Goal: Task Accomplishment & Management: Manage account settings

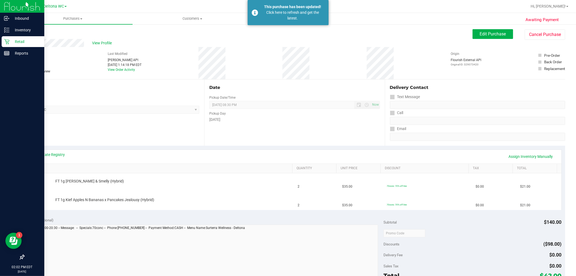
click at [5, 39] on icon at bounding box center [6, 41] width 5 height 5
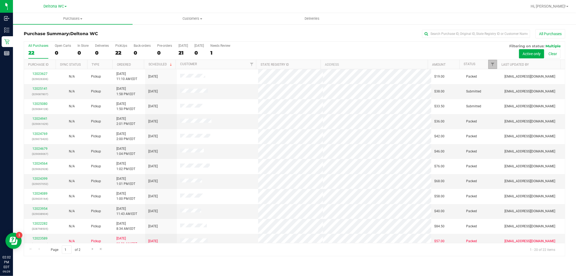
click at [493, 62] on link "Filter" at bounding box center [492, 64] width 9 height 9
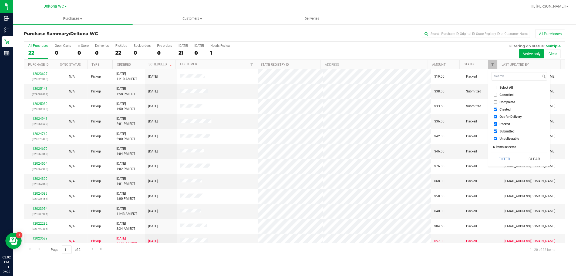
click at [504, 108] on span "Created" at bounding box center [504, 109] width 11 height 3
click at [497, 108] on input "Created" at bounding box center [496, 109] width 4 height 4
checkbox input "false"
click at [505, 115] on span "Out for Delivery" at bounding box center [510, 116] width 22 height 3
click at [497, 115] on input "Out for Delivery" at bounding box center [496, 117] width 4 height 4
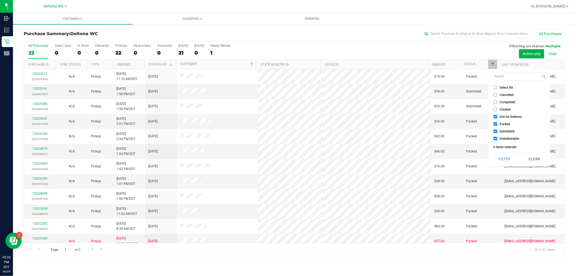
checkbox input "false"
click at [507, 122] on span "Packed" at bounding box center [504, 123] width 11 height 3
click at [497, 122] on input "Packed" at bounding box center [496, 124] width 4 height 4
checkbox input "false"
click at [506, 137] on span "Undeliverable" at bounding box center [508, 138] width 19 height 3
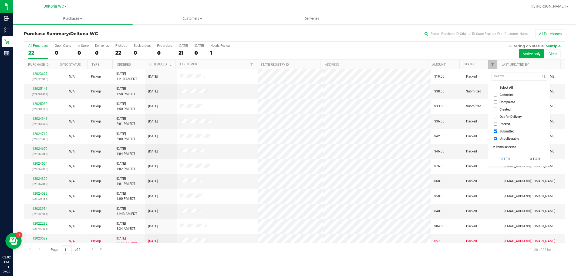
click at [497, 137] on input "Undeliverable" at bounding box center [496, 139] width 4 height 4
checkbox input "false"
click at [506, 153] on button "Filter" at bounding box center [504, 159] width 26 height 12
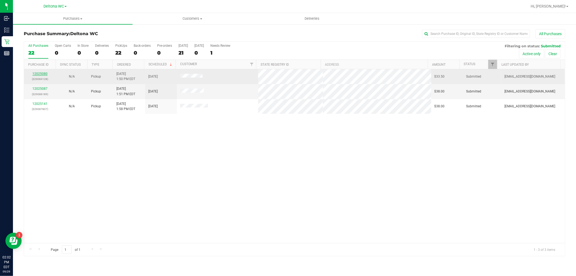
click at [42, 74] on link "12025080" at bounding box center [39, 74] width 15 height 4
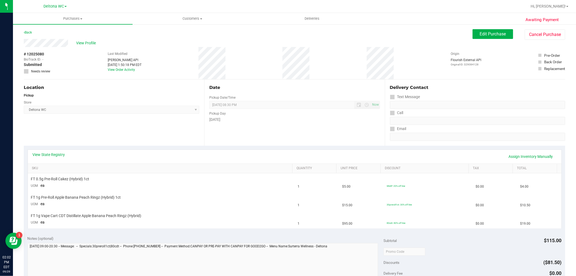
click at [47, 157] on div "View State Registry Assign Inventory Manually" at bounding box center [295, 156] width 524 height 9
click at [49, 155] on link "View State Registry" at bounding box center [49, 154] width 32 height 5
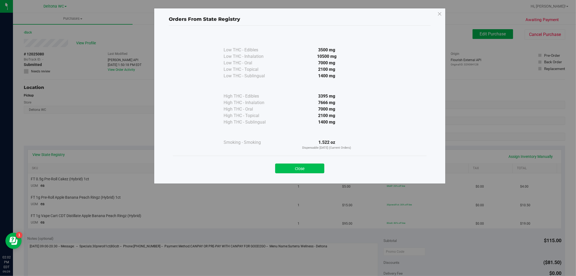
click at [306, 168] on button "Close" at bounding box center [299, 168] width 49 height 10
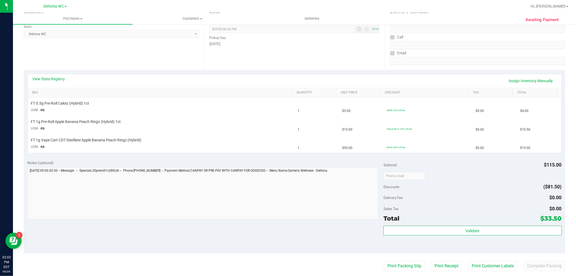
scroll to position [76, 0]
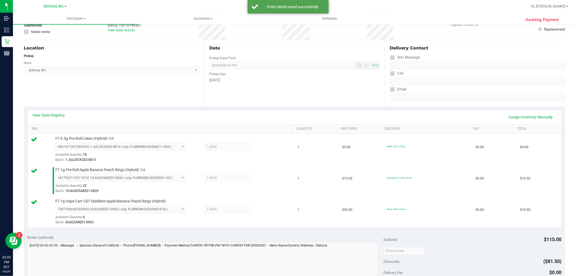
scroll to position [90, 0]
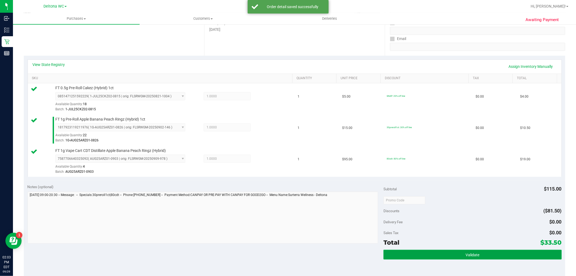
click at [435, 256] on button "Validate" at bounding box center [472, 254] width 178 height 10
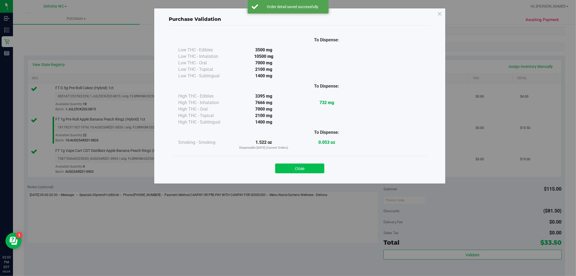
drag, startPoint x: 295, startPoint y: 173, endPoint x: 297, endPoint y: 168, distance: 5.5
click at [296, 170] on button "Close" at bounding box center [299, 168] width 49 height 10
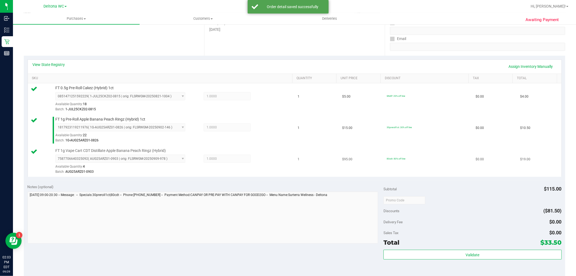
click at [297, 168] on td "1" at bounding box center [317, 161] width 45 height 31
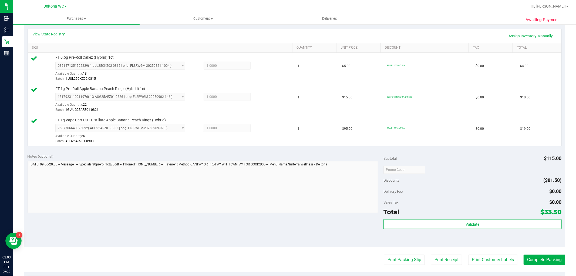
scroll to position [150, 0]
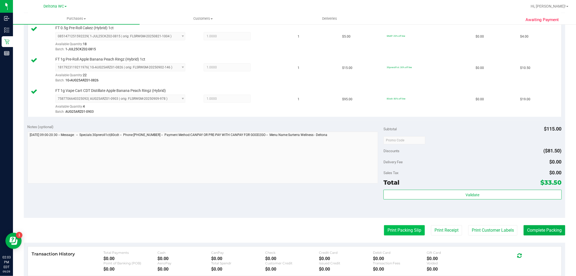
click at [386, 227] on button "Print Packing Slip" at bounding box center [404, 230] width 41 height 10
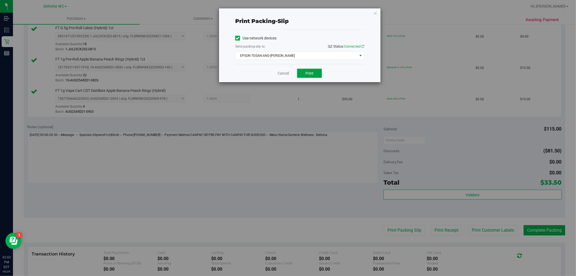
click at [305, 76] on button "Print" at bounding box center [309, 73] width 25 height 9
click at [280, 75] on link "Cancel" at bounding box center [283, 73] width 11 height 6
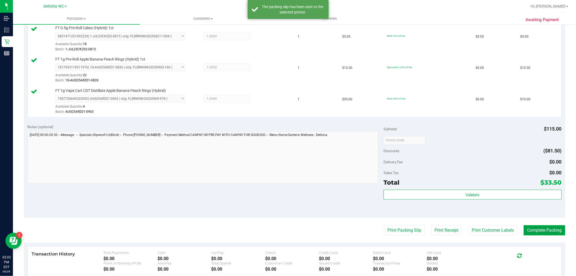
click at [535, 228] on button "Complete Packing" at bounding box center [544, 230] width 42 height 10
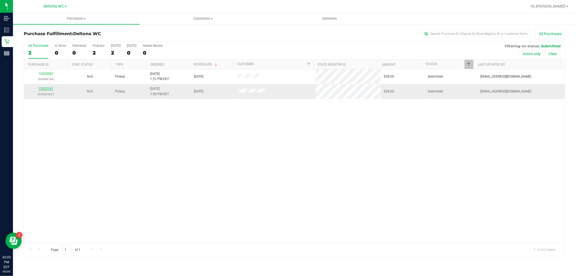
click at [46, 89] on link "12025141" at bounding box center [45, 89] width 15 height 4
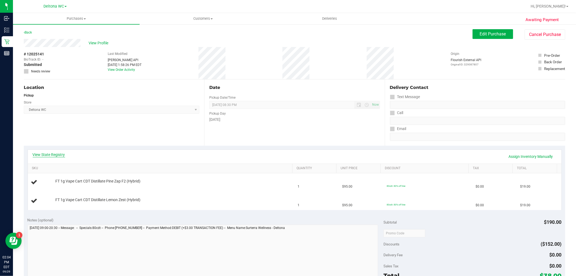
click at [53, 154] on link "View State Registry" at bounding box center [49, 154] width 32 height 5
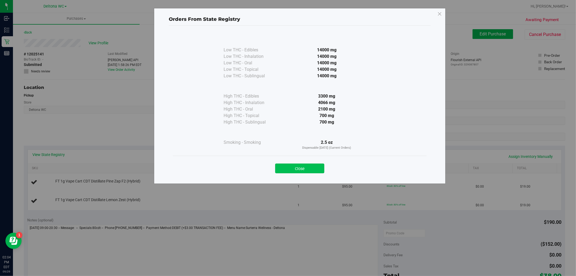
click at [304, 168] on button "Close" at bounding box center [299, 168] width 49 height 10
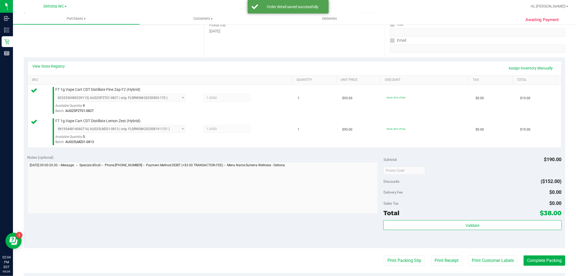
scroll to position [90, 0]
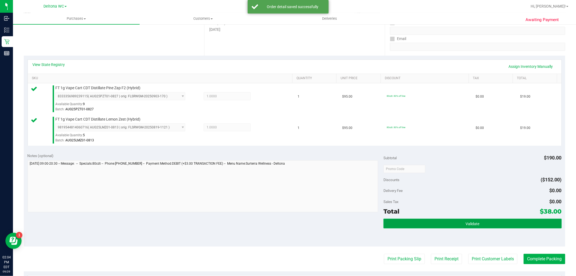
click at [496, 222] on button "Validate" at bounding box center [472, 223] width 178 height 10
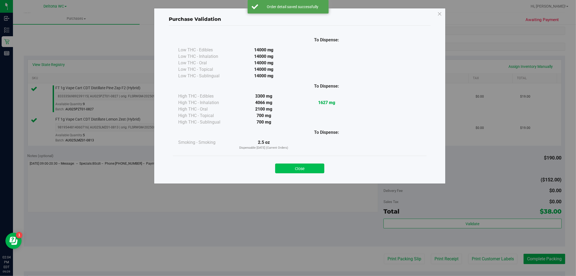
click at [308, 168] on button "Close" at bounding box center [299, 168] width 49 height 10
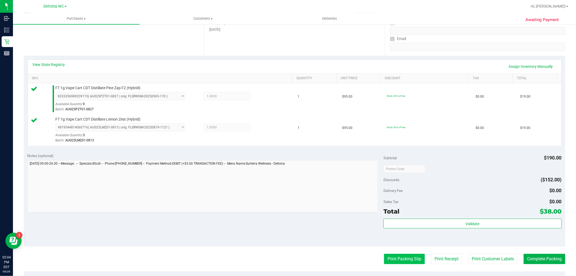
click at [395, 256] on button "Print Packing Slip" at bounding box center [404, 259] width 41 height 10
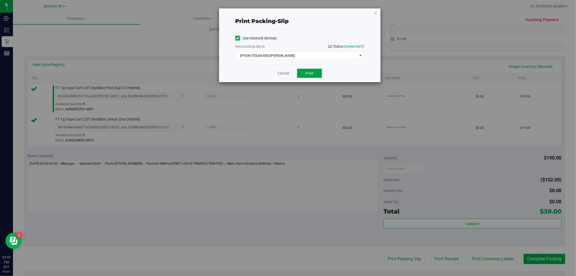
click at [305, 71] on button "Print" at bounding box center [309, 73] width 25 height 9
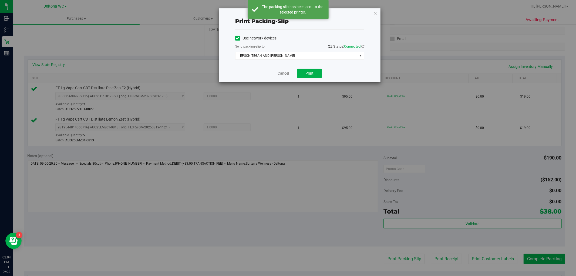
click at [284, 73] on link "Cancel" at bounding box center [283, 73] width 11 height 6
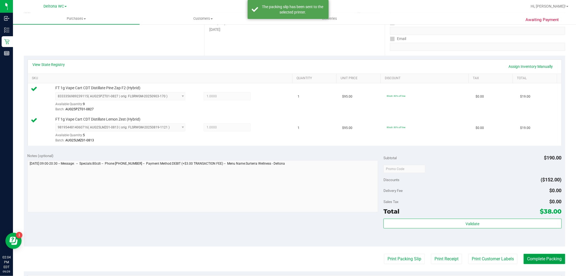
click at [538, 258] on button "Complete Packing" at bounding box center [544, 259] width 42 height 10
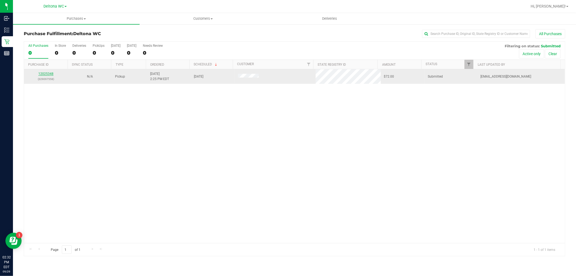
click at [49, 73] on link "12025348" at bounding box center [45, 74] width 15 height 4
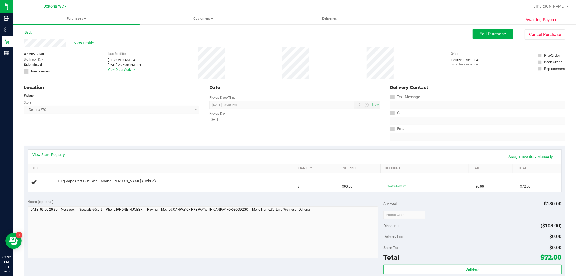
click at [50, 154] on link "View State Registry" at bounding box center [49, 154] width 32 height 5
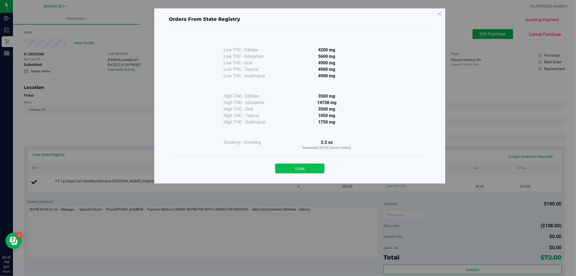
click at [316, 167] on button "Close" at bounding box center [299, 168] width 49 height 10
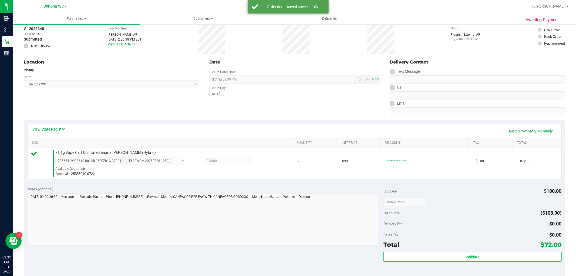
scroll to position [90, 0]
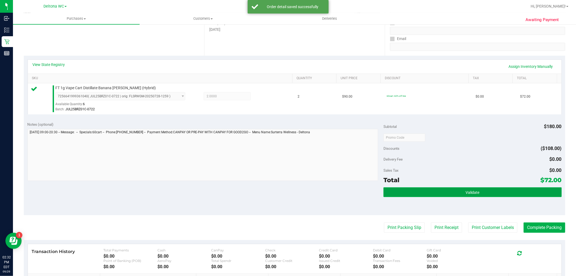
click at [414, 192] on button "Validate" at bounding box center [472, 192] width 178 height 10
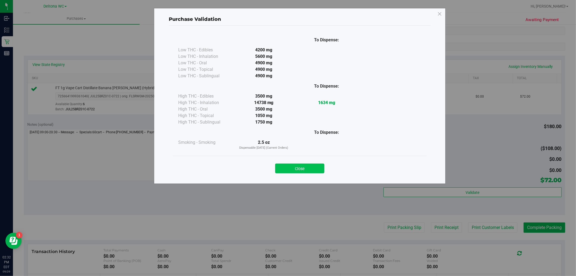
click at [312, 169] on button "Close" at bounding box center [299, 168] width 49 height 10
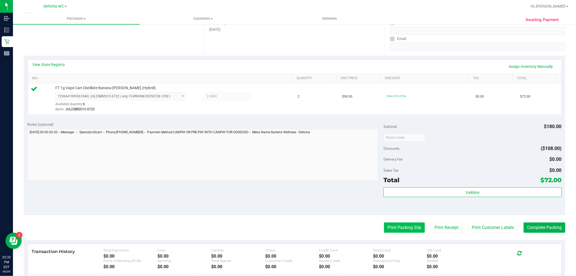
click at [387, 222] on button "Print Packing Slip" at bounding box center [404, 227] width 41 height 10
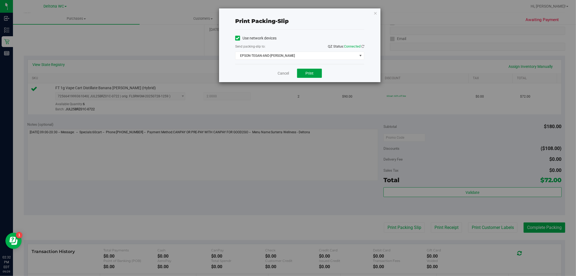
click at [311, 71] on span "Print" at bounding box center [309, 73] width 8 height 4
click at [279, 73] on link "Cancel" at bounding box center [283, 73] width 11 height 6
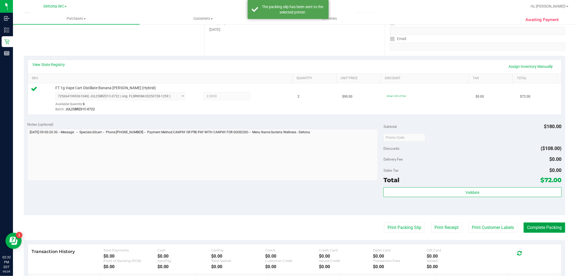
click at [542, 226] on button "Complete Packing" at bounding box center [544, 227] width 42 height 10
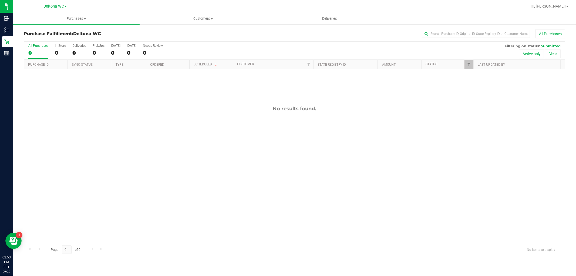
click at [39, 55] on div "0" at bounding box center [38, 53] width 20 height 6
click at [0, 0] on input "All Purchases 0" at bounding box center [0, 0] width 0 height 0
click at [106, 136] on div "No results found." at bounding box center [294, 174] width 541 height 210
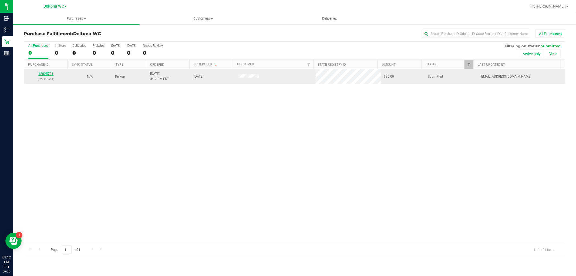
click at [49, 75] on link "12025701" at bounding box center [45, 74] width 15 height 4
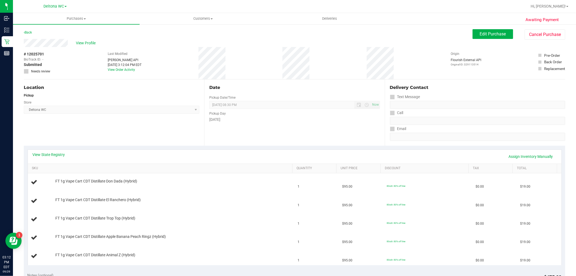
scroll to position [60, 0]
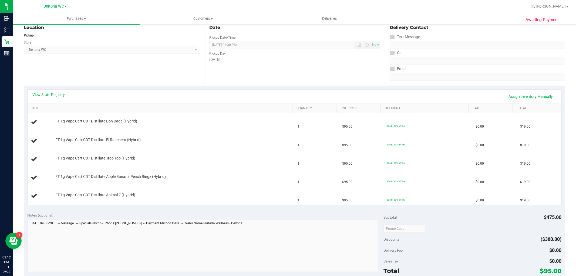
click at [57, 92] on link "View State Registry" at bounding box center [49, 94] width 32 height 5
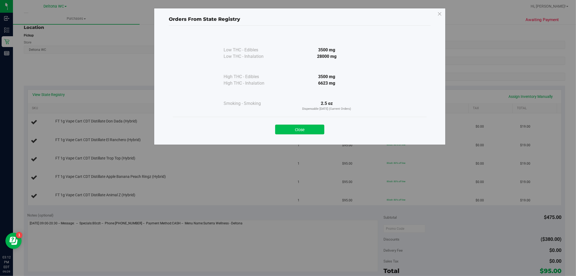
click at [305, 131] on button "Close" at bounding box center [299, 129] width 49 height 10
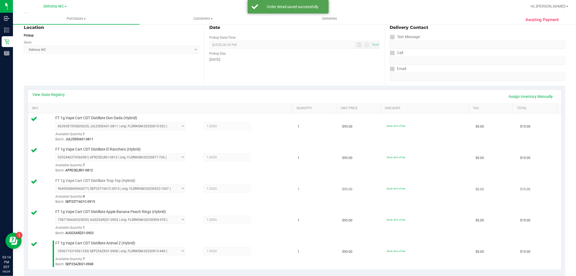
scroll to position [180, 0]
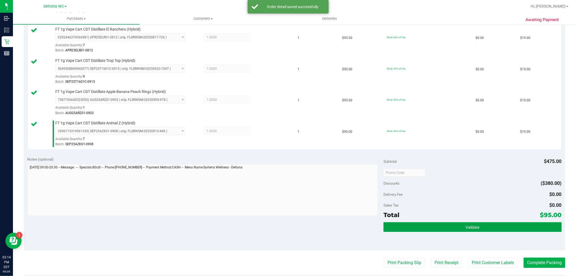
click at [447, 224] on button "Validate" at bounding box center [472, 227] width 178 height 10
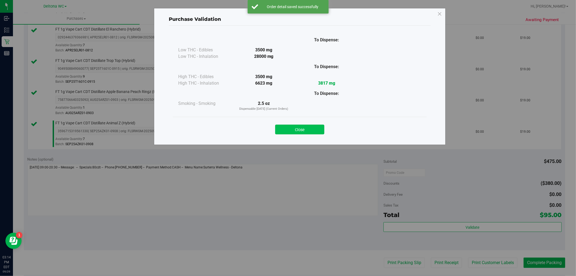
click at [296, 129] on button "Close" at bounding box center [299, 129] width 49 height 10
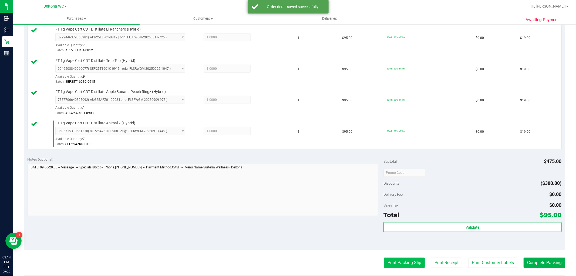
click at [402, 264] on button "Print Packing Slip" at bounding box center [404, 262] width 41 height 10
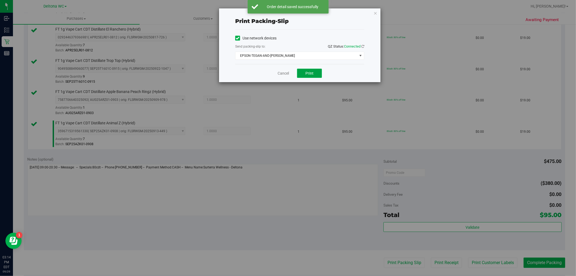
click at [307, 72] on span "Print" at bounding box center [309, 73] width 8 height 4
click at [280, 72] on link "Cancel" at bounding box center [283, 73] width 11 height 6
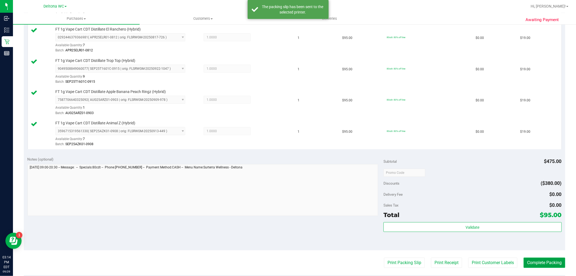
click at [551, 267] on button "Complete Packing" at bounding box center [544, 262] width 42 height 10
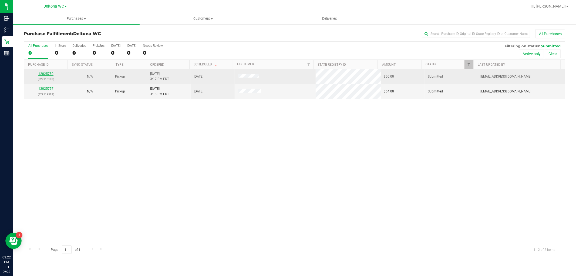
click at [44, 74] on link "12025750" at bounding box center [45, 74] width 15 height 4
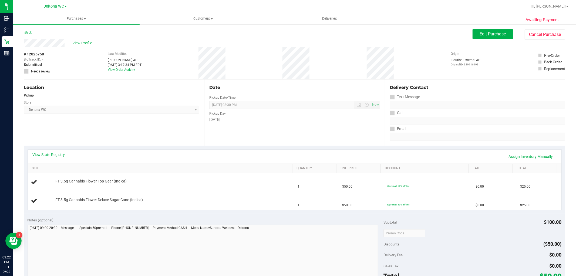
click at [39, 152] on link "View State Registry" at bounding box center [49, 154] width 32 height 5
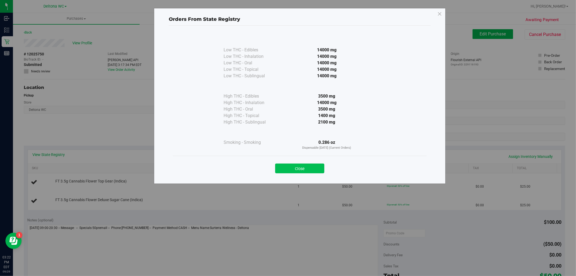
click at [311, 170] on button "Close" at bounding box center [299, 168] width 49 height 10
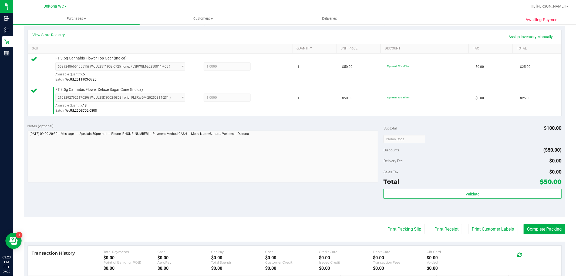
scroll to position [120, 0]
click at [422, 198] on div "Validate" at bounding box center [472, 193] width 178 height 10
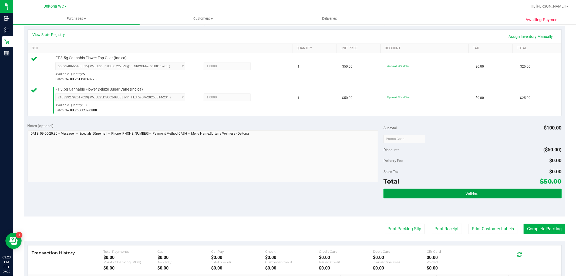
click at [420, 193] on button "Validate" at bounding box center [472, 193] width 178 height 10
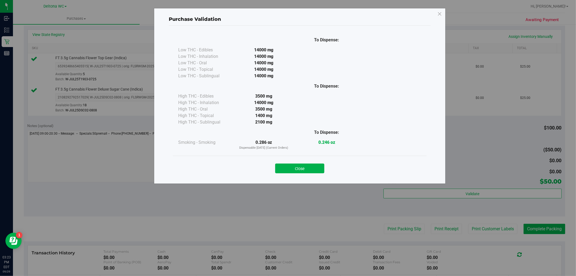
click at [309, 169] on button "Close" at bounding box center [299, 168] width 49 height 10
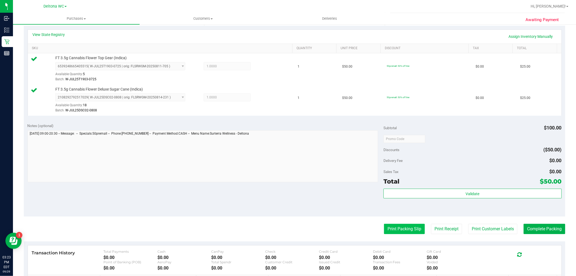
click at [412, 228] on button "Print Packing Slip" at bounding box center [404, 229] width 41 height 10
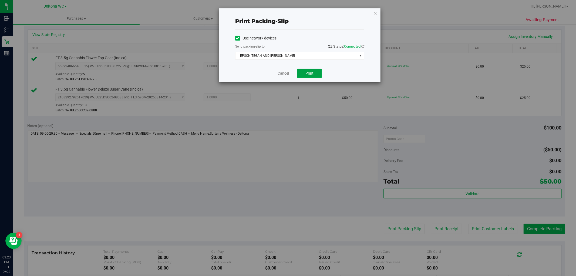
click at [307, 72] on span "Print" at bounding box center [309, 73] width 8 height 4
click at [282, 73] on link "Cancel" at bounding box center [283, 73] width 11 height 6
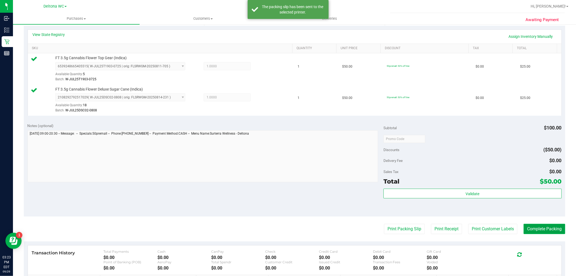
click at [540, 229] on button "Complete Packing" at bounding box center [544, 229] width 42 height 10
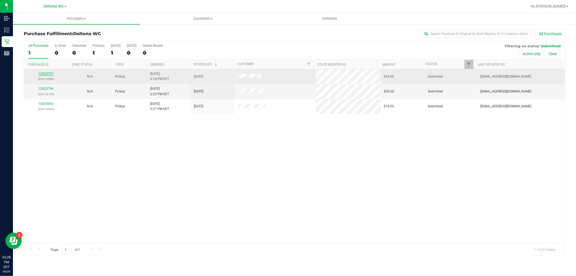
click at [47, 72] on link "12025757" at bounding box center [45, 74] width 15 height 4
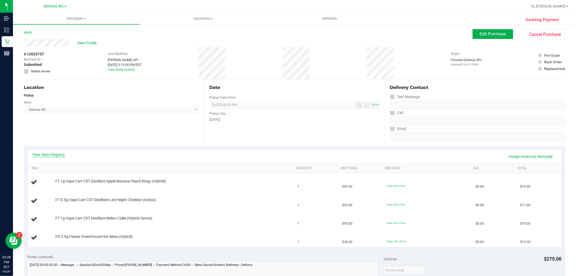
click at [49, 155] on link "View State Registry" at bounding box center [49, 154] width 32 height 5
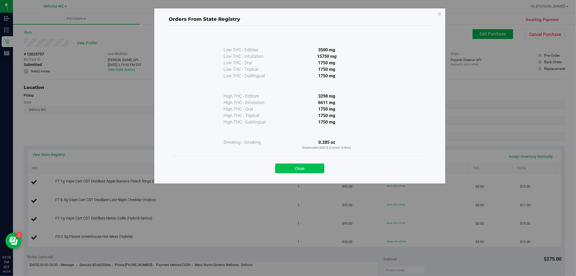
click at [313, 165] on button "Close" at bounding box center [299, 168] width 49 height 10
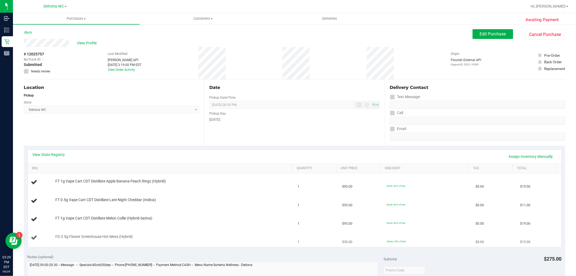
click at [103, 238] on span "FD 3.5g Flower Greenhouse Hot Mess (Hybrid)" at bounding box center [93, 236] width 77 height 5
copy div "FD 3.5g Flower Greenhouse Hot Mess (Hybrid)"
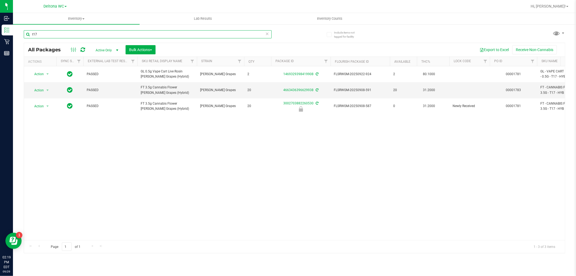
click at [114, 34] on input "t17" at bounding box center [148, 34] width 248 height 8
paste input "HT 5mg Watermelon Chews (Hybrid) 20ct"
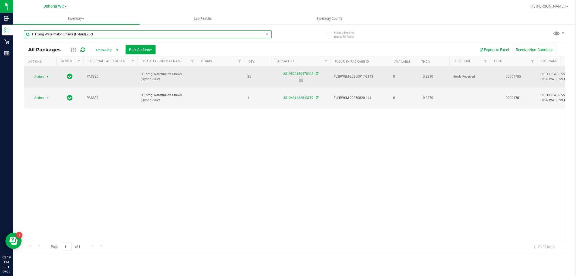
type input "HT 5mg Watermelon Chews (Hybrid) 20ct"
click at [39, 78] on span "Action" at bounding box center [36, 77] width 15 height 8
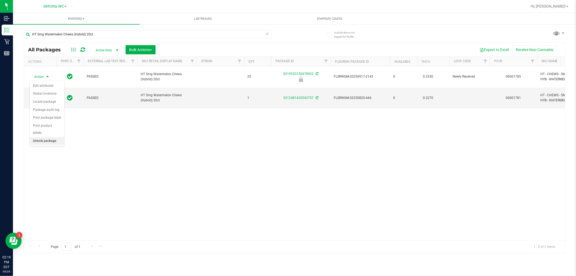
click at [41, 142] on li "Unlock package" at bounding box center [47, 141] width 35 height 8
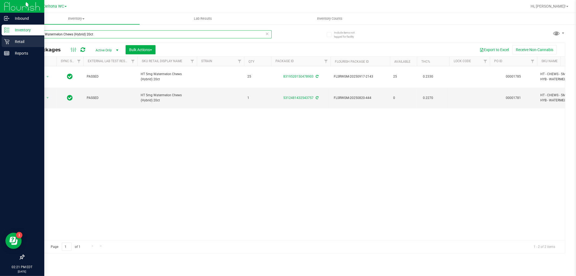
drag, startPoint x: 106, startPoint y: 32, endPoint x: 0, endPoint y: 39, distance: 106.3
click at [0, 39] on div "Inbound Inventory Retail Reports 02:21 PM EDT 09/29/2025 09/29 Deltona WC Hi, A…" at bounding box center [288, 138] width 576 height 276
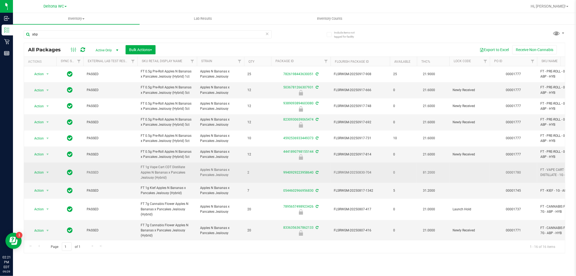
click at [168, 167] on span "FT 1g Vape Cart CDT Distillate Apples N Bananas x Pancakes Jealousy (Hybrid)" at bounding box center [167, 172] width 53 height 16
copy tr "FT 1g Vape Cart CDT Distillate Apples N Bananas x Pancakes Jealousy (Hybrid)"
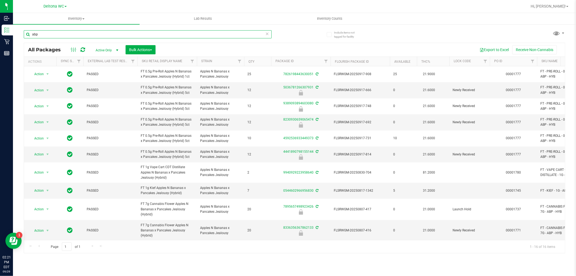
click at [176, 36] on input "abp" at bounding box center [148, 34] width 248 height 8
paste input "FT 1g Vape Cart CDT Distillate Apples N Bananas x Pancakes Jealousy (Hybrid)"
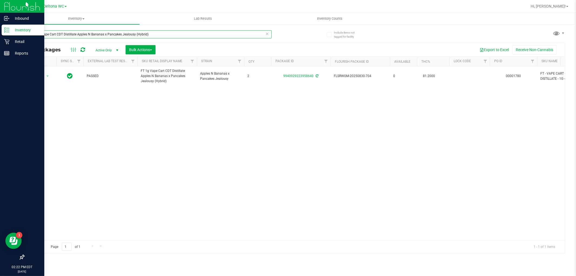
drag, startPoint x: 158, startPoint y: 35, endPoint x: 0, endPoint y: 34, distance: 158.2
click at [0, 34] on div "Inbound Inventory Retail Reports 02:22 PM EDT 09/29/2025 09/29 Deltona WC Hi, A…" at bounding box center [288, 138] width 576 height 276
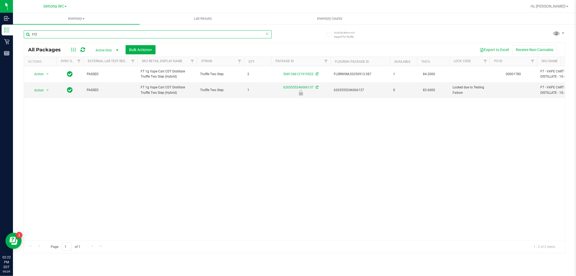
type input "t12"
click at [215, 38] on input "t12" at bounding box center [148, 34] width 248 height 8
click at [215, 38] on div "t12" at bounding box center [148, 36] width 248 height 12
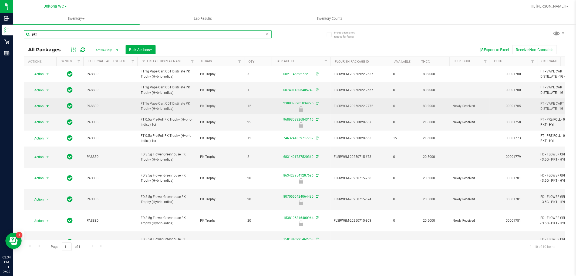
type input "pkt"
click at [42, 104] on span "Action" at bounding box center [36, 106] width 15 height 8
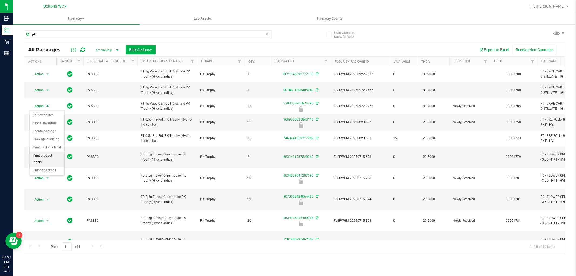
click at [49, 166] on li "Print product labels" at bounding box center [47, 158] width 35 height 15
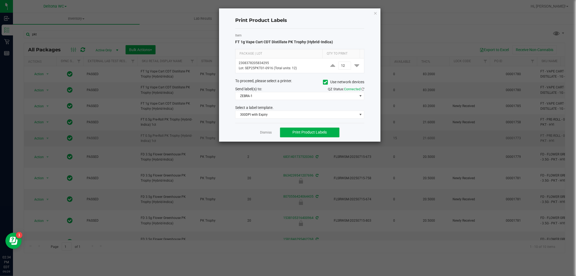
click at [262, 132] on link "Dismiss" at bounding box center [266, 132] width 12 height 5
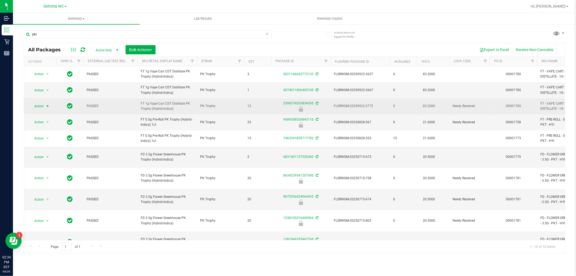
click at [43, 107] on span "Action" at bounding box center [36, 106] width 15 height 8
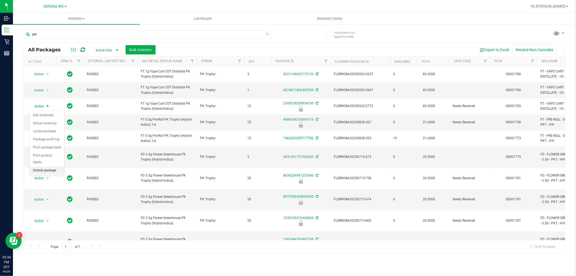
click at [53, 168] on li "Unlock package" at bounding box center [47, 170] width 35 height 8
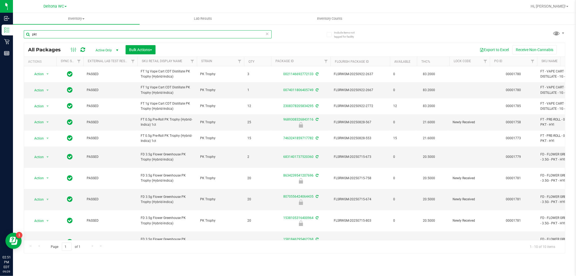
click at [136, 32] on input "pkt" at bounding box center [148, 34] width 248 height 8
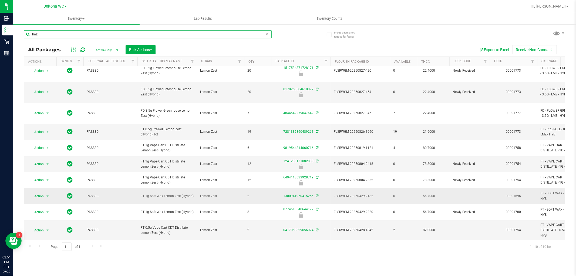
scroll to position [7, 0]
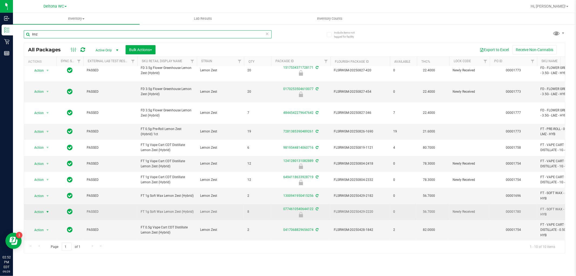
type input "lmz"
click at [38, 208] on span "Action" at bounding box center [36, 212] width 15 height 8
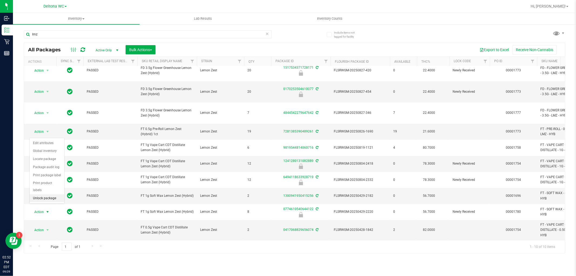
click at [46, 198] on li "Unlock package" at bounding box center [47, 198] width 35 height 8
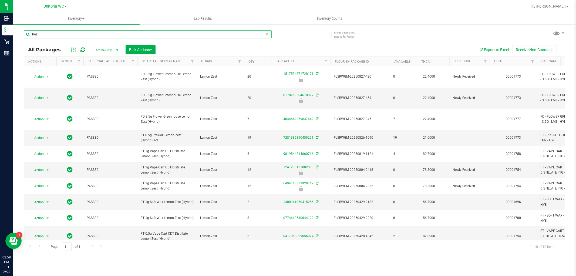
click at [102, 32] on input "lmz" at bounding box center [148, 34] width 248 height 8
click at [102, 33] on input "lmz" at bounding box center [148, 34] width 248 height 8
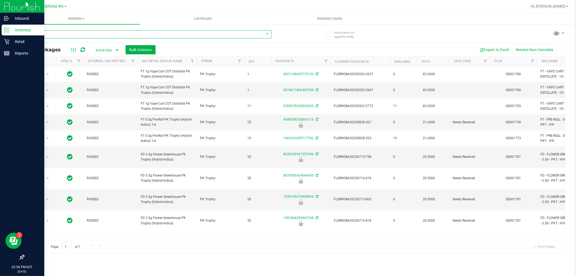
type input "pkt"
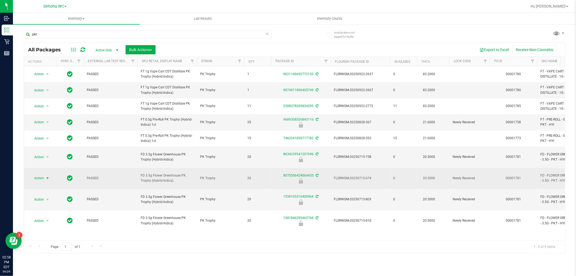
click at [44, 174] on span "select" at bounding box center [47, 178] width 7 height 8
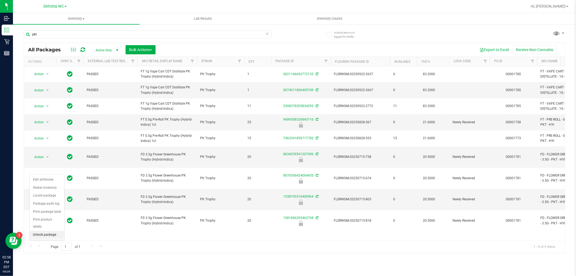
click at [48, 234] on li "Unlock package" at bounding box center [47, 235] width 35 height 8
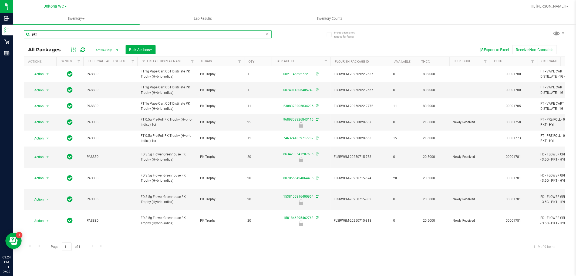
click at [152, 34] on input "pkt" at bounding box center [148, 34] width 248 height 8
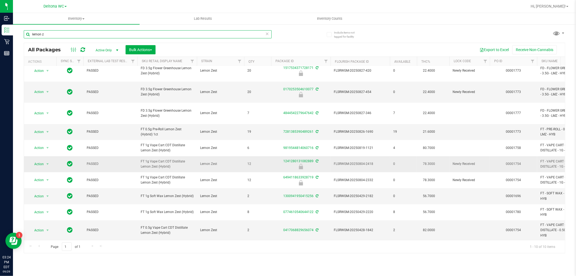
scroll to position [7, 0]
click at [144, 38] on input "lemon z" at bounding box center [148, 34] width 248 height 8
click at [144, 37] on input "lemon z" at bounding box center [148, 34] width 248 height 8
paste input "FD 3.5g Flower Greenhouse Hot Mess (Hybrid)"
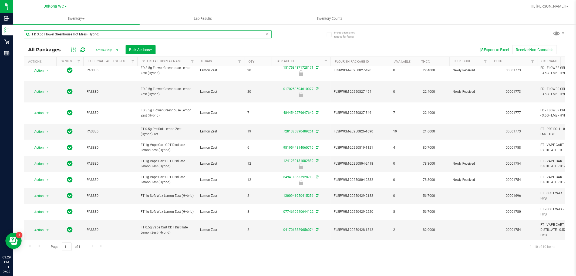
type input "FD 3.5g Flower Greenhouse Hot Mess (Hybrid)"
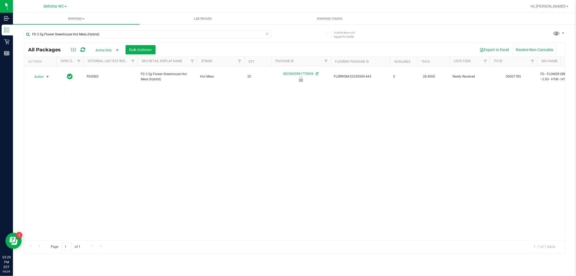
drag, startPoint x: 41, startPoint y: 73, endPoint x: 45, endPoint y: 94, distance: 21.2
click at [41, 73] on span "Action" at bounding box center [36, 77] width 15 height 8
click at [53, 134] on li "Unlock package" at bounding box center [47, 138] width 35 height 8
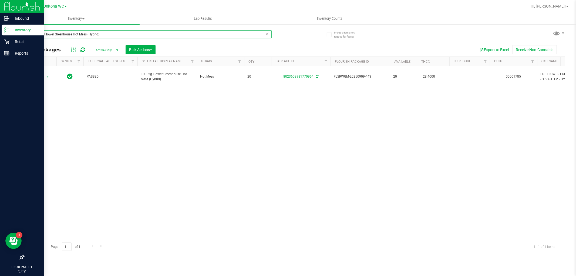
drag, startPoint x: 130, startPoint y: 33, endPoint x: 8, endPoint y: 31, distance: 122.0
click at [8, 31] on div "Inbound Inventory Retail Reports 03:30 PM EDT 09/29/2025 09/29 Deltona WC Hi, A…" at bounding box center [288, 138] width 576 height 276
paste input "T 1g Vape Cart CDT Distillate Apple Banana Peach Ringz"
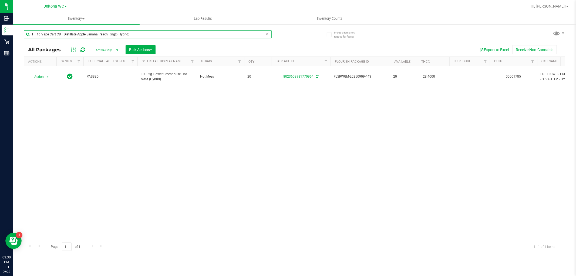
type input "FT 1g Vape Cart CDT Distillate Apple Banana Peach Ringz (Hybrid)"
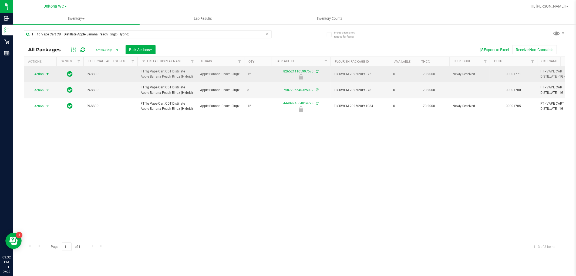
click at [39, 74] on span "Action" at bounding box center [36, 74] width 15 height 8
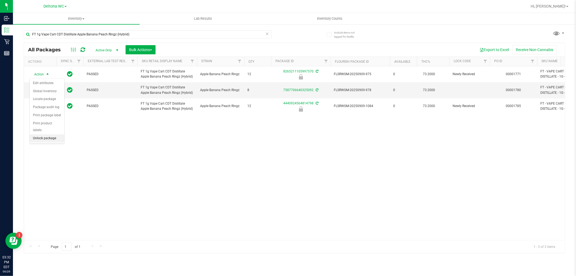
click at [46, 137] on li "Unlock package" at bounding box center [47, 138] width 35 height 8
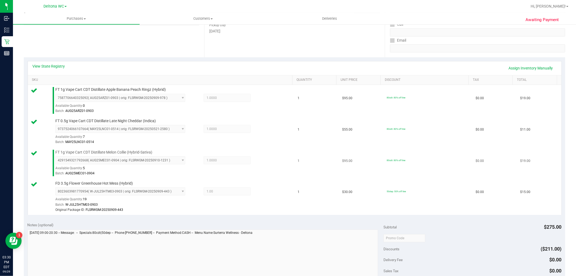
scroll to position [90, 0]
click at [111, 87] on span "FT 1g Vape Cart CDT Distillate Apple Banana Peach Ringz (Hybrid)" at bounding box center [110, 87] width 110 height 5
copy div "FT 1g Vape Cart CDT Distillate Apple Banana Peach Ringz (Hybrid)"
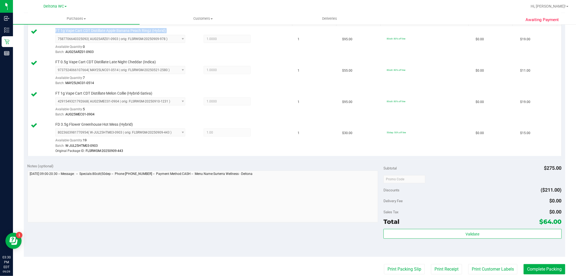
scroll to position [150, 0]
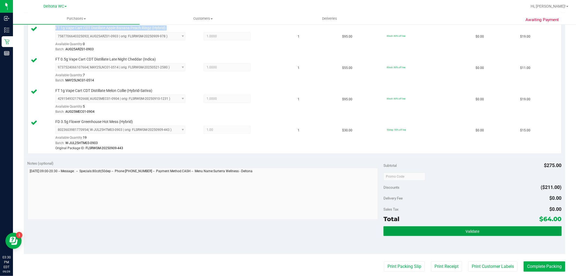
click at [441, 226] on button "Validate" at bounding box center [472, 231] width 178 height 10
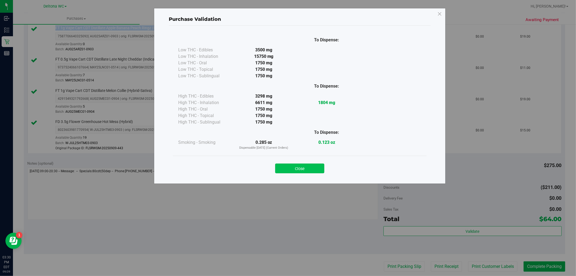
click at [309, 167] on button "Close" at bounding box center [299, 168] width 49 height 10
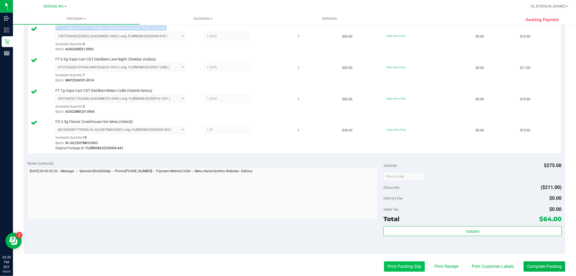
click at [384, 264] on button "Print Packing Slip" at bounding box center [404, 266] width 41 height 10
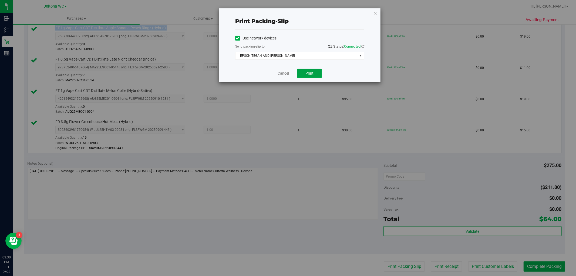
click at [318, 76] on button "Print" at bounding box center [309, 73] width 25 height 9
click at [280, 72] on link "Cancel" at bounding box center [283, 73] width 11 height 6
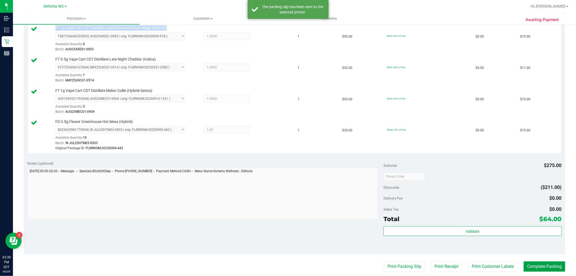
click at [551, 266] on button "Complete Packing" at bounding box center [544, 266] width 42 height 10
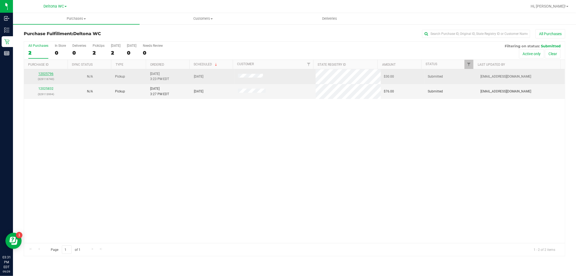
click at [46, 74] on link "12025796" at bounding box center [45, 74] width 15 height 4
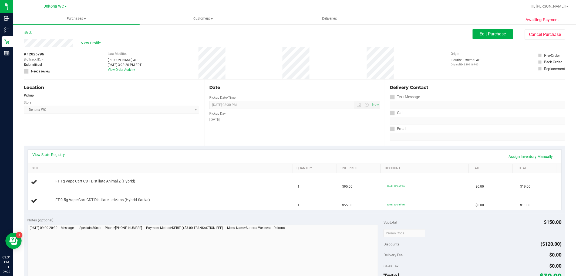
click at [59, 155] on link "View State Registry" at bounding box center [49, 154] width 32 height 5
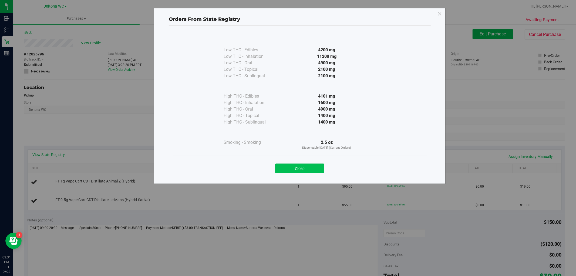
click at [300, 166] on button "Close" at bounding box center [299, 168] width 49 height 10
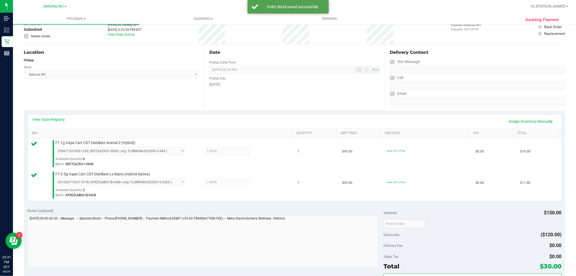
scroll to position [90, 0]
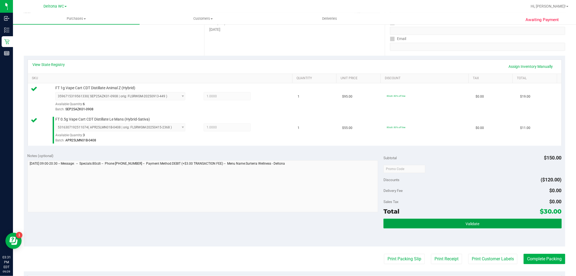
click at [450, 226] on button "Validate" at bounding box center [472, 223] width 178 height 10
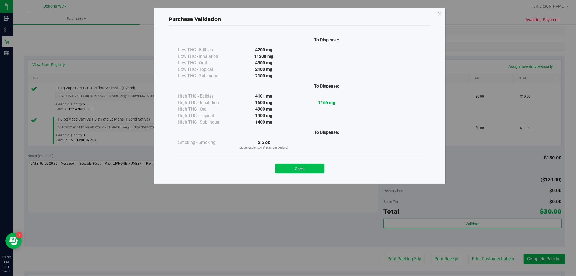
click at [299, 170] on button "Close" at bounding box center [299, 168] width 49 height 10
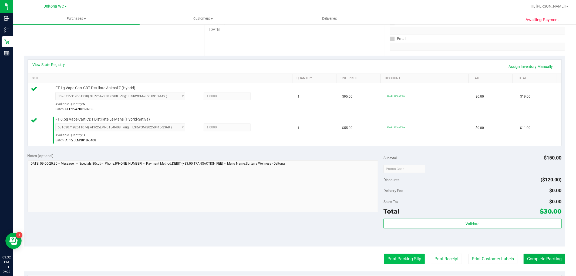
click at [391, 257] on button "Print Packing Slip" at bounding box center [404, 259] width 41 height 10
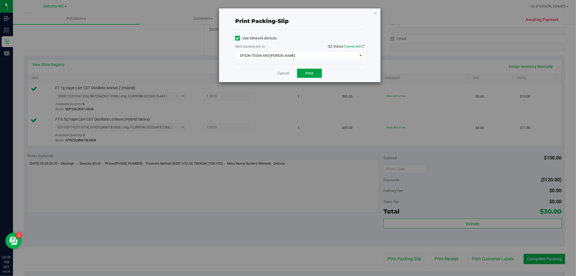
click at [304, 74] on button "Print" at bounding box center [309, 73] width 25 height 9
click at [282, 74] on link "Cancel" at bounding box center [283, 73] width 11 height 6
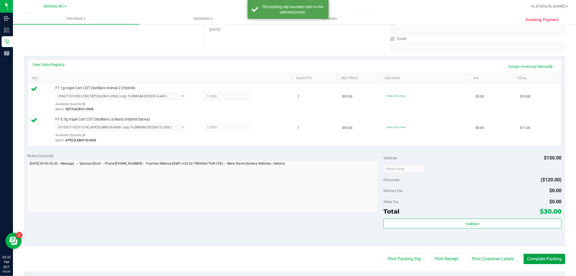
click at [546, 261] on button "Complete Packing" at bounding box center [544, 259] width 42 height 10
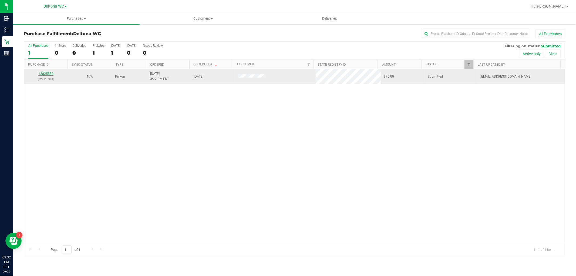
click at [46, 73] on link "12025832" at bounding box center [45, 74] width 15 height 4
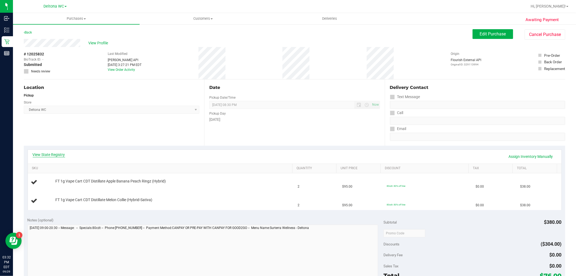
click at [55, 154] on link "View State Registry" at bounding box center [49, 154] width 32 height 5
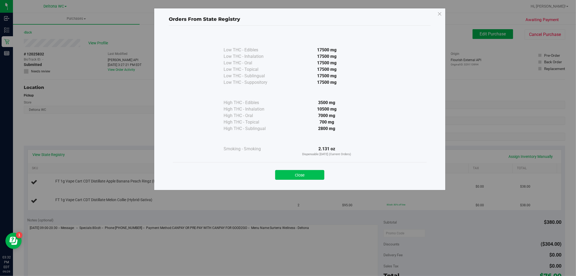
click at [305, 173] on button "Close" at bounding box center [299, 175] width 49 height 10
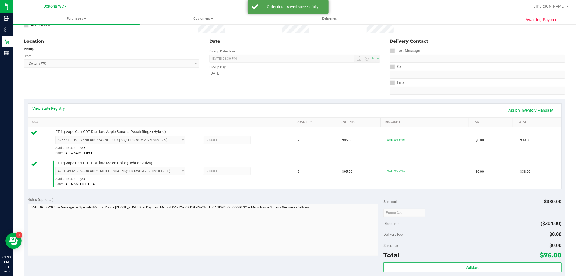
scroll to position [90, 0]
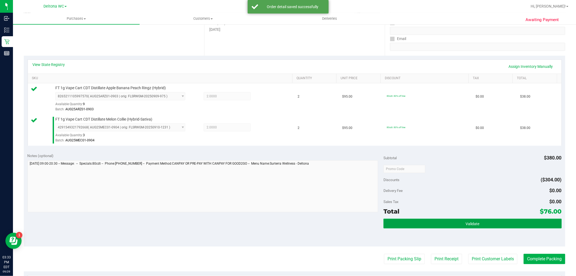
click at [467, 221] on span "Validate" at bounding box center [472, 223] width 14 height 4
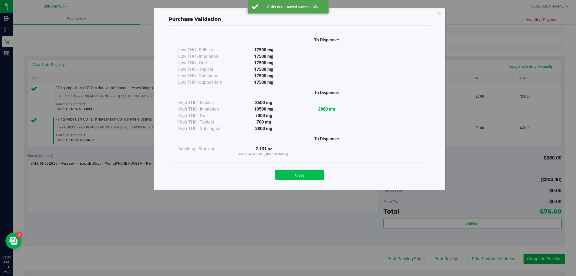
click at [310, 177] on button "Close" at bounding box center [299, 175] width 49 height 10
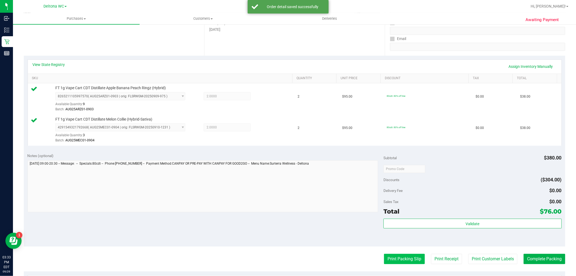
click at [396, 260] on button "Print Packing Slip" at bounding box center [404, 259] width 41 height 10
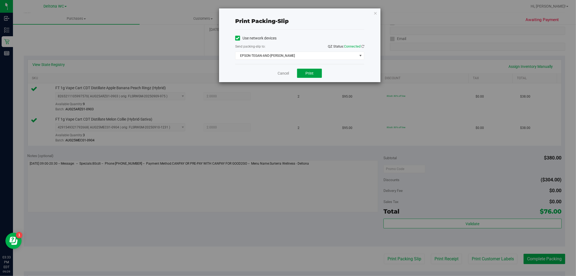
click at [311, 74] on span "Print" at bounding box center [309, 73] width 8 height 4
click at [279, 73] on link "Cancel" at bounding box center [283, 73] width 11 height 6
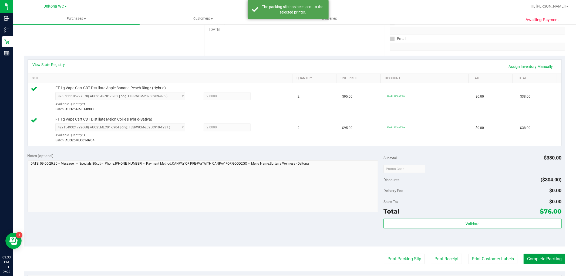
click at [530, 256] on button "Complete Packing" at bounding box center [544, 259] width 42 height 10
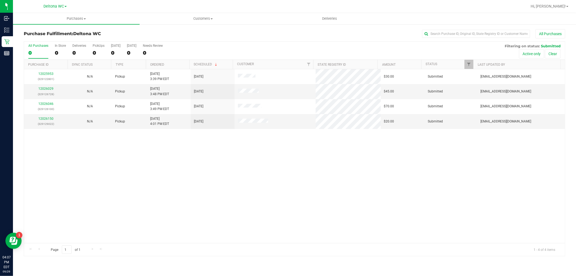
click at [168, 63] on th "Ordered" at bounding box center [167, 64] width 43 height 9
click at [51, 88] on link "12026029" at bounding box center [45, 89] width 15 height 4
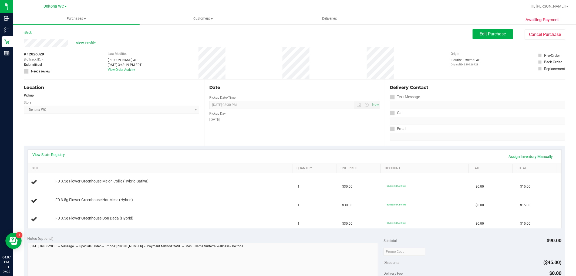
click at [56, 153] on link "View State Registry" at bounding box center [49, 154] width 32 height 5
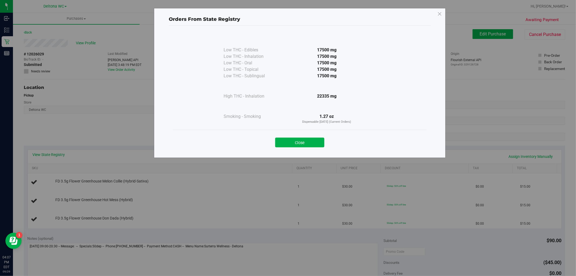
click at [290, 141] on button "Close" at bounding box center [299, 142] width 49 height 10
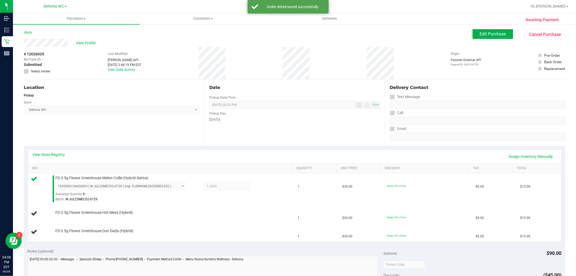
click at [527, 83] on div "Delivery Contact Text Message Call Email" at bounding box center [475, 112] width 180 height 66
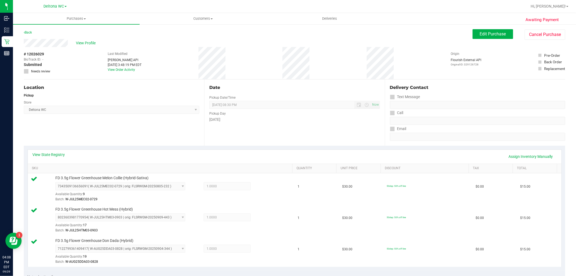
click at [527, 83] on div "Delivery Contact Text Message Call Email" at bounding box center [475, 112] width 180 height 66
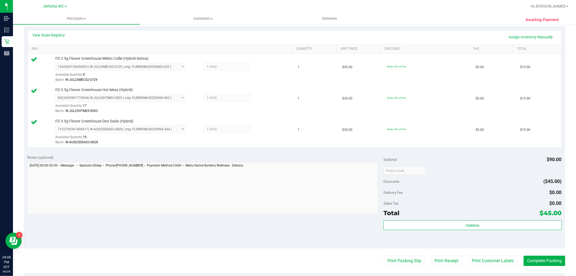
scroll to position [120, 0]
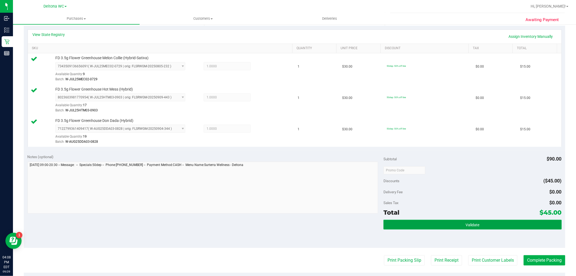
click at [464, 220] on button "Validate" at bounding box center [472, 224] width 178 height 10
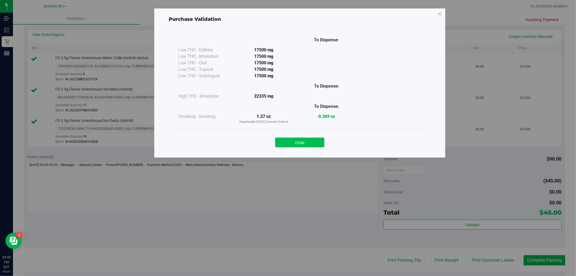
click at [305, 143] on button "Close" at bounding box center [299, 142] width 49 height 10
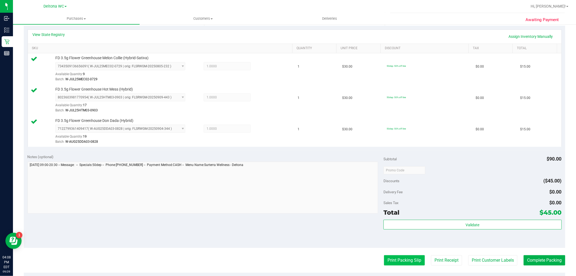
click at [394, 258] on button "Print Packing Slip" at bounding box center [404, 260] width 41 height 10
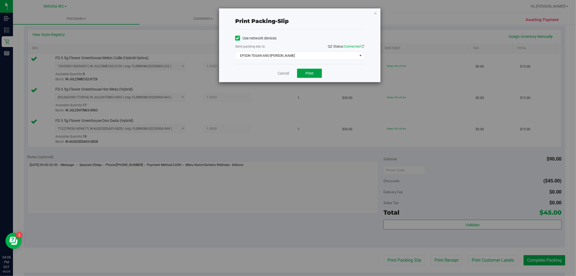
click at [309, 71] on span "Print" at bounding box center [309, 73] width 8 height 4
click at [279, 74] on link "Cancel" at bounding box center [283, 73] width 11 height 6
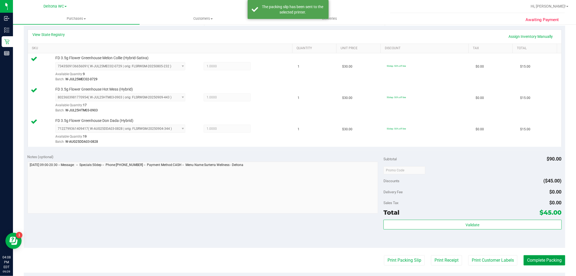
click at [530, 260] on button "Complete Packing" at bounding box center [544, 260] width 42 height 10
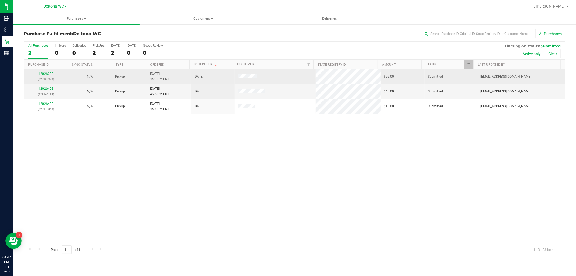
click at [48, 70] on td "12026232 (329128924)" at bounding box center [46, 76] width 44 height 15
click at [48, 73] on link "12026232" at bounding box center [45, 74] width 15 height 4
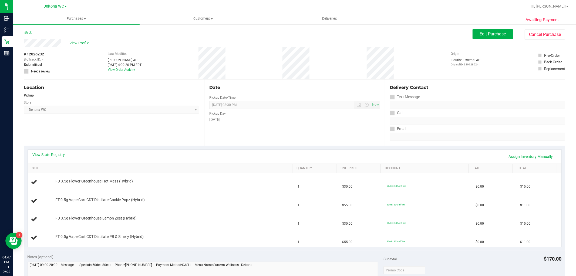
click at [58, 153] on link "View State Registry" at bounding box center [49, 154] width 32 height 5
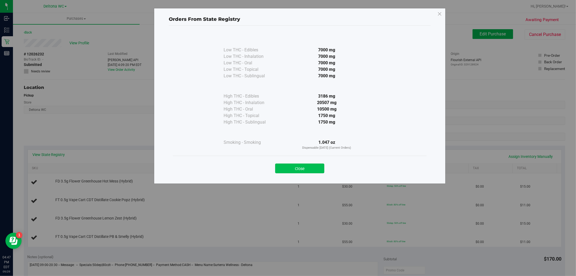
click at [317, 171] on button "Close" at bounding box center [299, 168] width 49 height 10
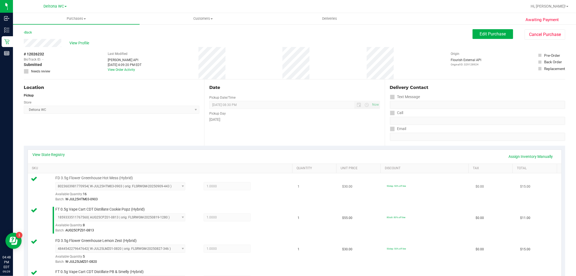
scroll to position [120, 0]
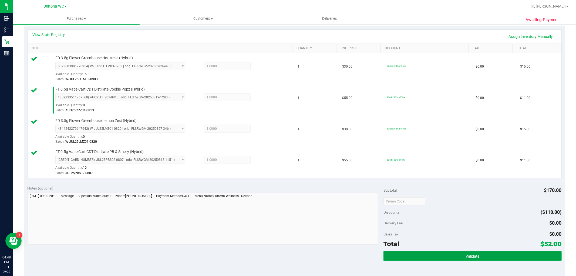
click at [433, 253] on button "Validate" at bounding box center [472, 256] width 178 height 10
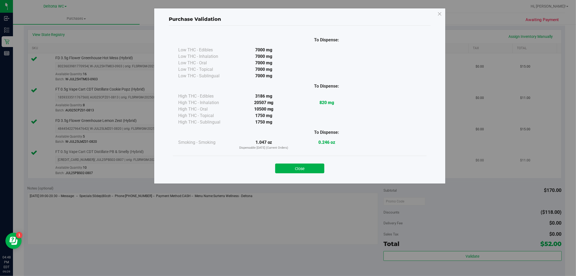
click at [310, 168] on button "Close" at bounding box center [299, 168] width 49 height 10
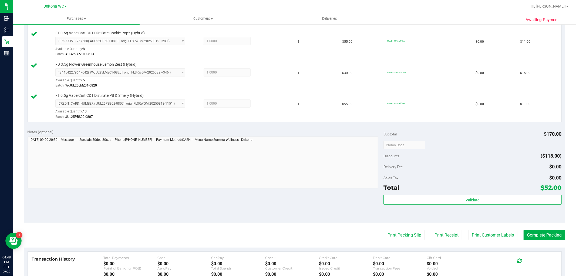
scroll to position [180, 0]
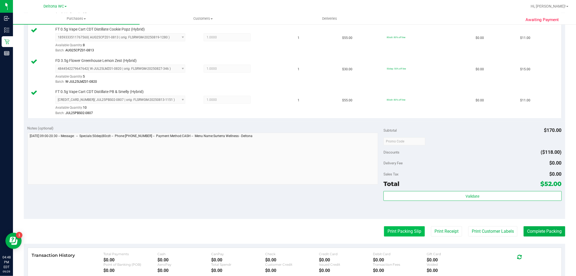
click at [393, 232] on button "Print Packing Slip" at bounding box center [404, 231] width 41 height 10
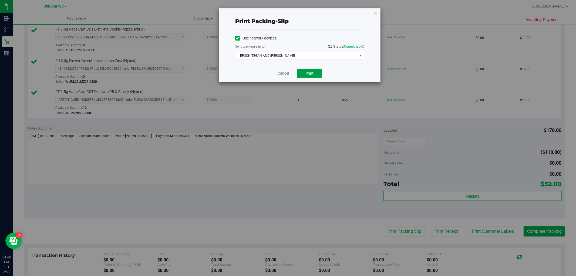
click at [309, 76] on button "Print" at bounding box center [309, 73] width 25 height 9
click at [284, 74] on link "Cancel" at bounding box center [283, 73] width 11 height 6
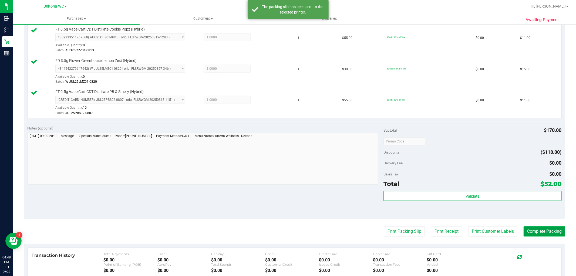
click at [527, 231] on button "Complete Packing" at bounding box center [544, 231] width 42 height 10
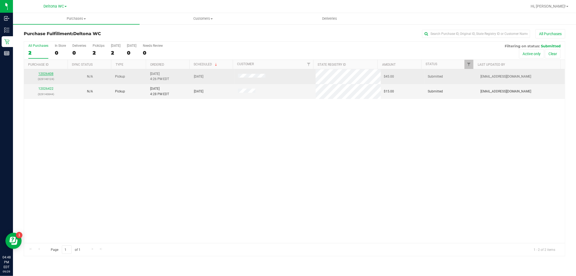
click at [42, 75] on link "12026408" at bounding box center [45, 74] width 15 height 4
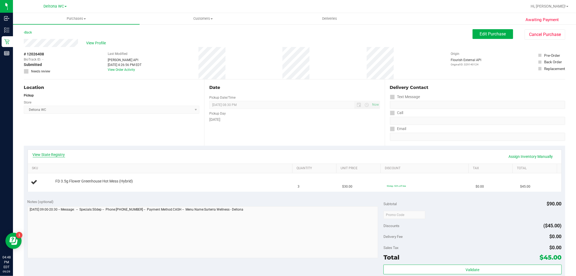
click at [54, 155] on link "View State Registry" at bounding box center [49, 154] width 32 height 5
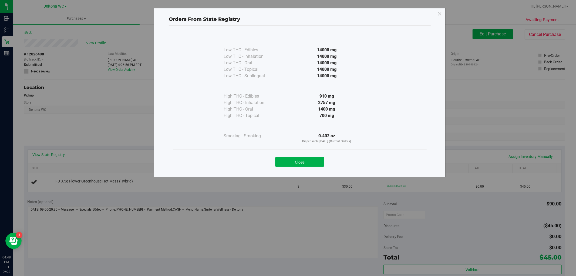
click at [301, 148] on div "Low THC - Edibles 14000 mg Low THC - Inhalation" at bounding box center [300, 91] width 254 height 116
click at [301, 158] on button "Close" at bounding box center [299, 162] width 49 height 10
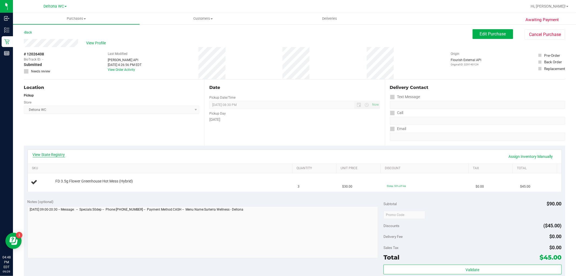
click at [55, 155] on link "View State Registry" at bounding box center [49, 154] width 32 height 5
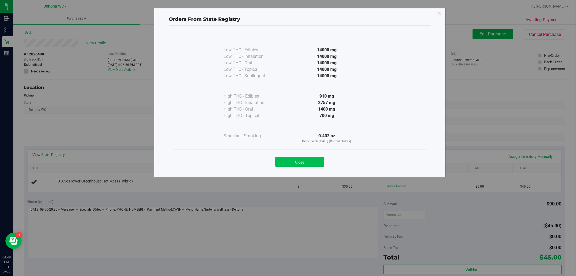
click at [308, 160] on button "Close" at bounding box center [299, 162] width 49 height 10
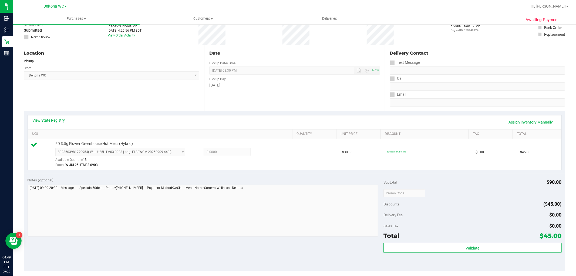
scroll to position [90, 0]
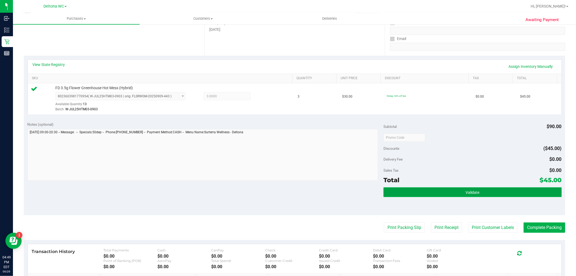
click at [431, 194] on button "Validate" at bounding box center [472, 192] width 178 height 10
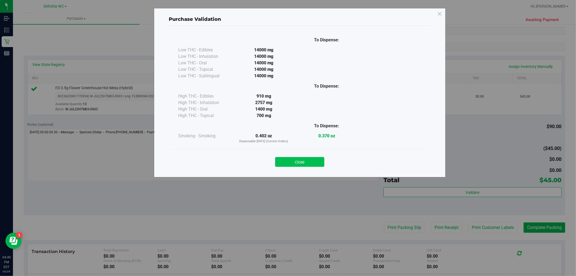
click at [313, 163] on button "Close" at bounding box center [299, 162] width 49 height 10
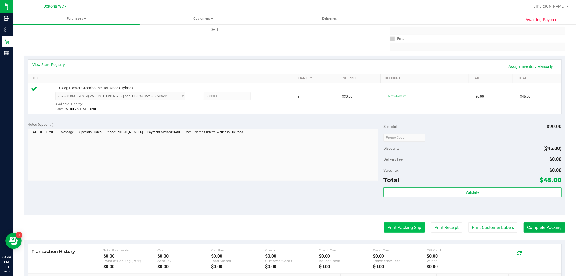
click at [397, 229] on button "Print Packing Slip" at bounding box center [404, 227] width 41 height 10
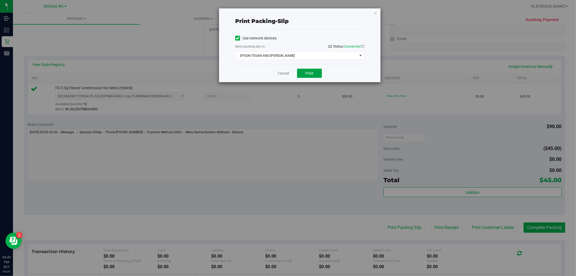
drag, startPoint x: 304, startPoint y: 72, endPoint x: 297, endPoint y: 71, distance: 6.8
click at [303, 72] on button "Print" at bounding box center [309, 73] width 25 height 9
click at [279, 73] on link "Cancel" at bounding box center [283, 73] width 11 height 6
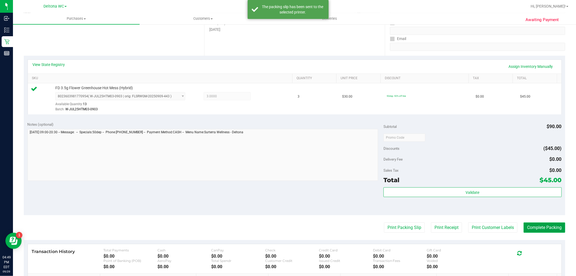
click at [540, 226] on button "Complete Packing" at bounding box center [544, 227] width 42 height 10
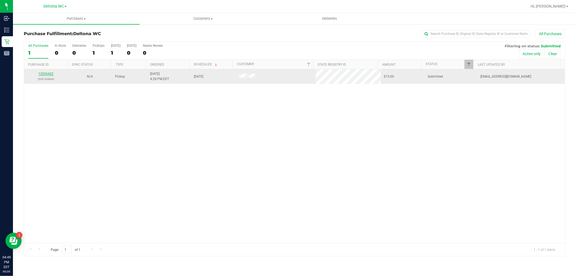
click at [51, 72] on link "12026422" at bounding box center [45, 74] width 15 height 4
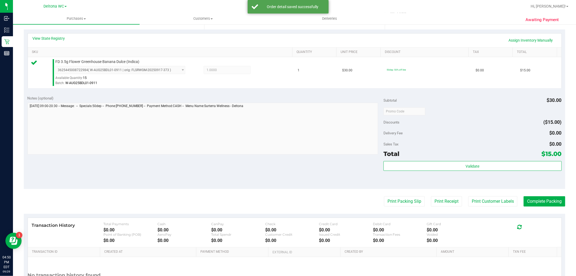
scroll to position [120, 0]
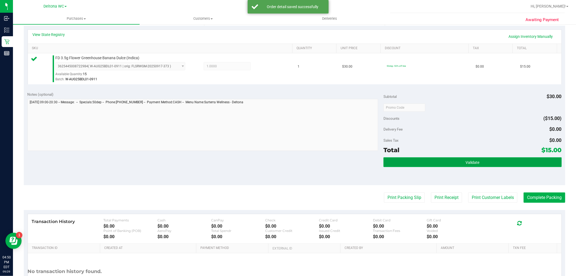
click at [442, 161] on button "Validate" at bounding box center [472, 162] width 178 height 10
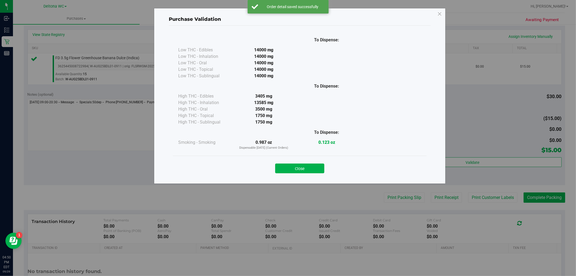
drag, startPoint x: 309, startPoint y: 163, endPoint x: 311, endPoint y: 166, distance: 3.3
click at [309, 164] on button "Close" at bounding box center [299, 168] width 49 height 10
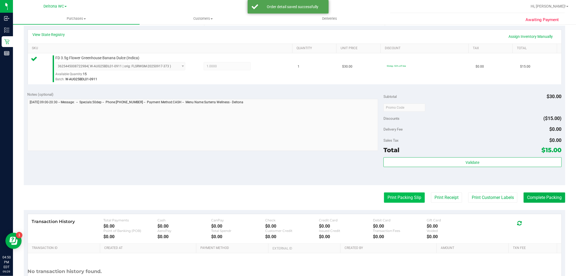
click at [396, 196] on button "Print Packing Slip" at bounding box center [404, 197] width 41 height 10
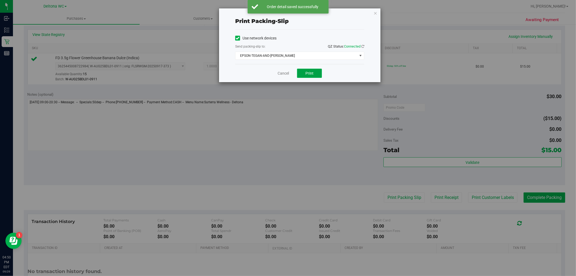
click at [309, 76] on button "Print" at bounding box center [309, 73] width 25 height 9
click at [285, 72] on link "Cancel" at bounding box center [283, 73] width 11 height 6
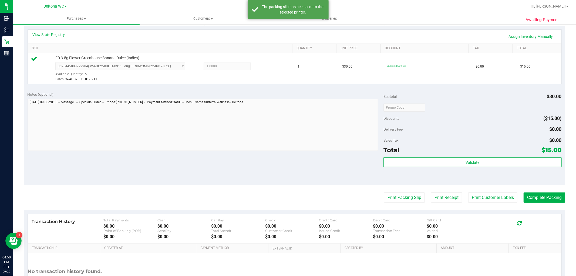
click at [528, 191] on purchase-details "Back Edit Purchase Cancel Purchase View Profile # 12026422 BioTrack ID: - Submi…" at bounding box center [294, 109] width 541 height 401
click at [531, 193] on button "Complete Packing" at bounding box center [544, 197] width 42 height 10
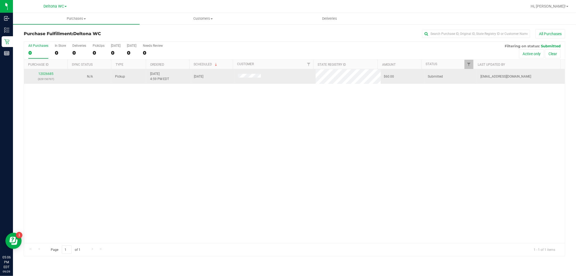
click at [49, 77] on p "(329150707)" at bounding box center [45, 78] width 37 height 5
click at [50, 74] on link "12026685" at bounding box center [45, 74] width 15 height 4
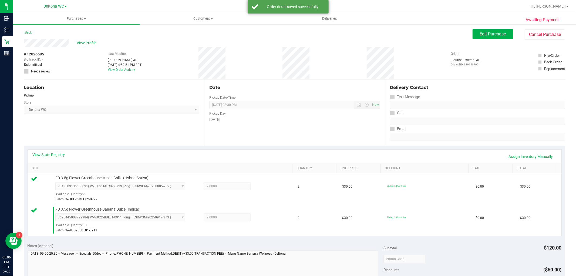
scroll to position [90, 0]
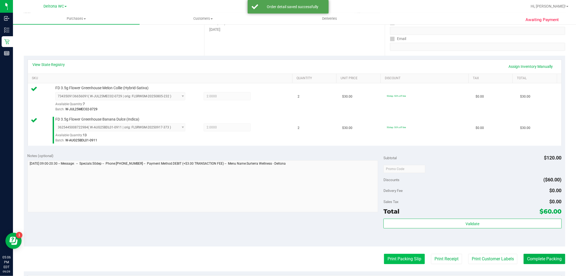
click at [394, 257] on button "Print Packing Slip" at bounding box center [404, 259] width 41 height 10
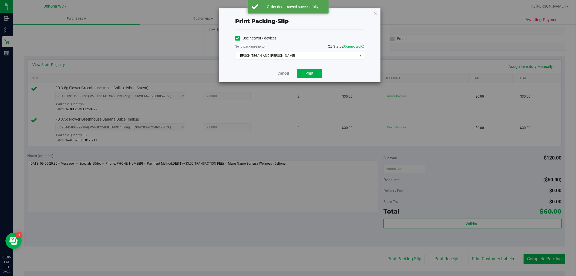
click at [318, 67] on div "Cancel Print" at bounding box center [299, 73] width 129 height 18
click at [316, 70] on button "Print" at bounding box center [309, 73] width 25 height 9
click at [288, 72] on link "Cancel" at bounding box center [283, 73] width 11 height 6
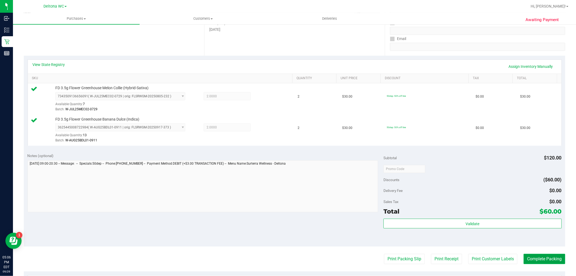
click at [535, 260] on button "Complete Packing" at bounding box center [544, 259] width 42 height 10
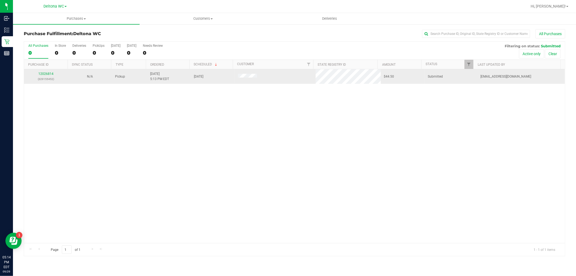
click at [50, 71] on div "12026814 (329155452)" at bounding box center [45, 76] width 37 height 10
click at [51, 75] on link "12026814" at bounding box center [45, 74] width 15 height 4
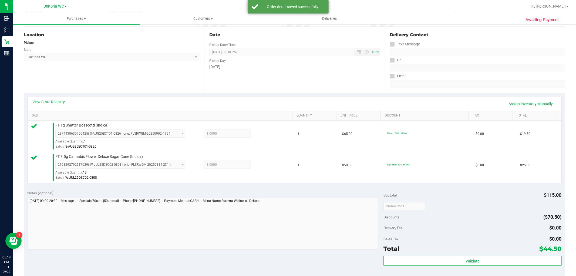
scroll to position [150, 0]
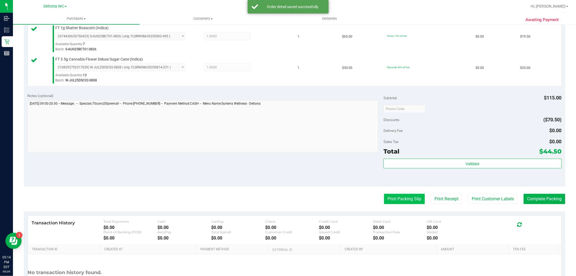
click at [390, 198] on button "Print Packing Slip" at bounding box center [404, 199] width 41 height 10
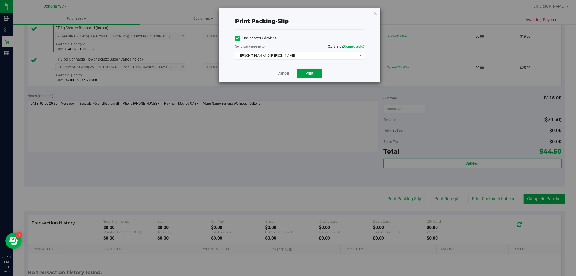
click at [315, 76] on button "Print" at bounding box center [309, 73] width 25 height 9
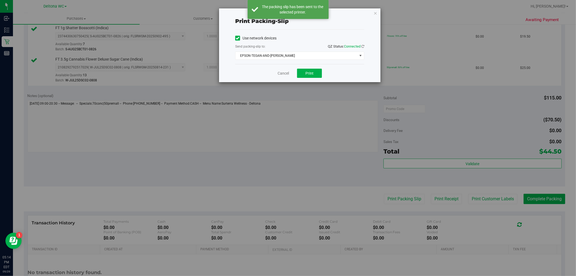
drag, startPoint x: 374, startPoint y: 12, endPoint x: 446, endPoint y: 129, distance: 137.0
click at [374, 13] on icon "button" at bounding box center [375, 13] width 4 height 6
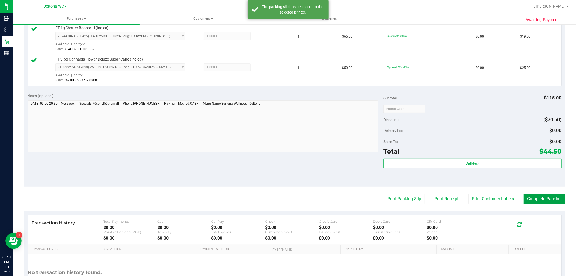
click at [544, 195] on button "Complete Packing" at bounding box center [544, 199] width 42 height 10
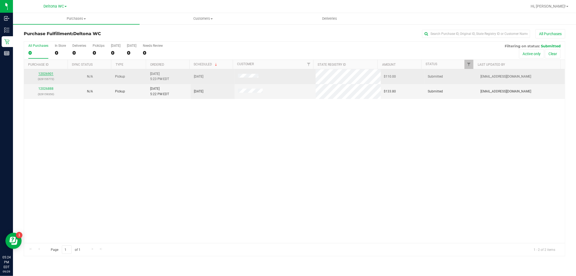
click at [45, 72] on link "12026901" at bounding box center [45, 74] width 15 height 4
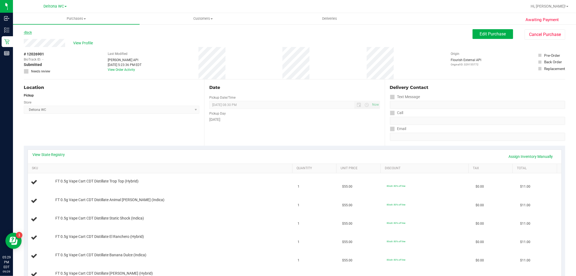
drag, startPoint x: 34, startPoint y: 37, endPoint x: 31, endPoint y: 33, distance: 4.6
click at [33, 36] on div "Back Edit Purchase Cancel Purchase" at bounding box center [294, 34] width 541 height 10
click at [30, 33] on link "Back" at bounding box center [28, 33] width 8 height 4
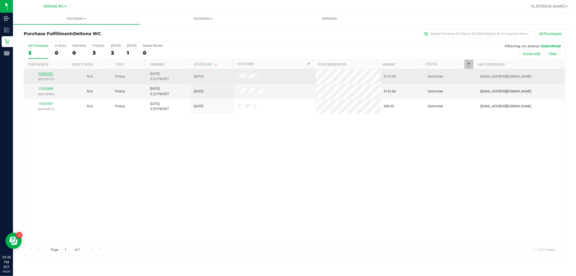
click at [50, 72] on link "12026901" at bounding box center [45, 74] width 15 height 4
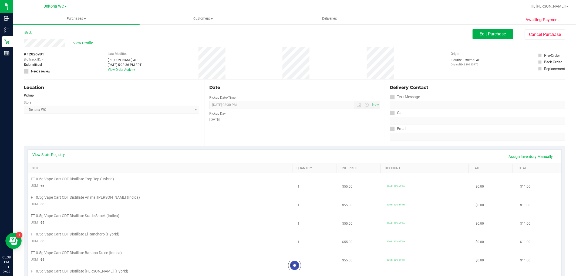
drag, startPoint x: 50, startPoint y: 72, endPoint x: 289, endPoint y: 184, distance: 264.0
click at [289, 184] on div at bounding box center [294, 265] width 533 height 184
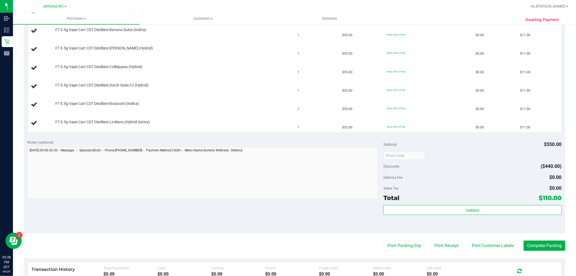
scroll to position [240, 0]
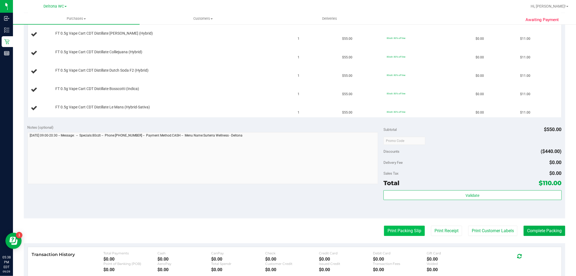
click at [387, 228] on button "Print Packing Slip" at bounding box center [404, 230] width 41 height 10
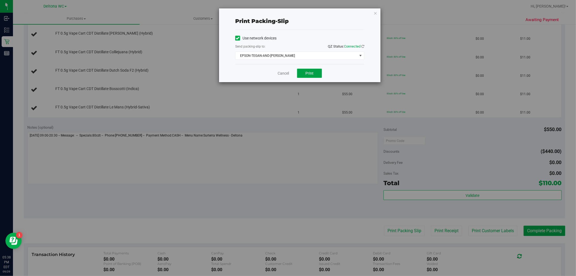
click at [317, 74] on button "Print" at bounding box center [309, 73] width 25 height 9
drag, startPoint x: 377, startPoint y: 12, endPoint x: 376, endPoint y: 17, distance: 5.1
click at [377, 12] on icon "button" at bounding box center [375, 13] width 4 height 6
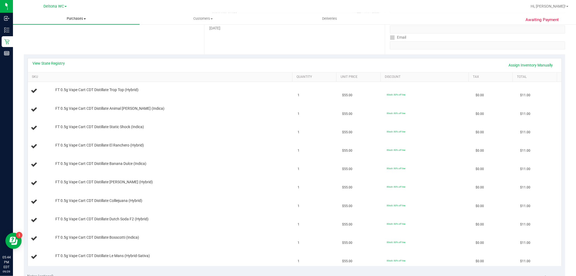
scroll to position [90, 0]
